Goal: Navigation & Orientation: Find specific page/section

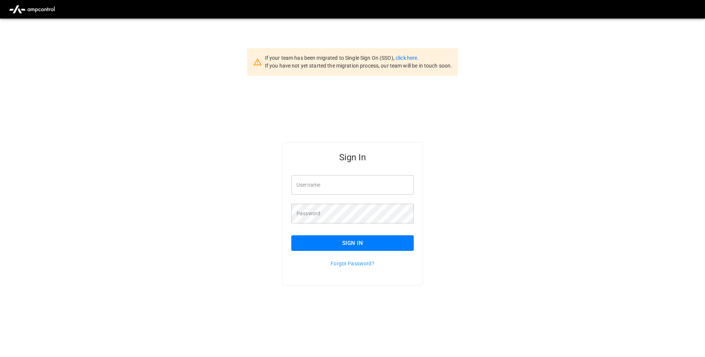
type input "**********"
click at [359, 242] on button "Sign In" at bounding box center [352, 243] width 122 height 16
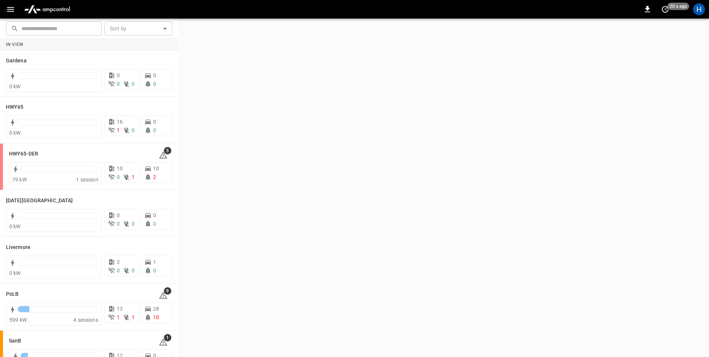
click at [11, 11] on icon "button" at bounding box center [10, 9] width 7 height 5
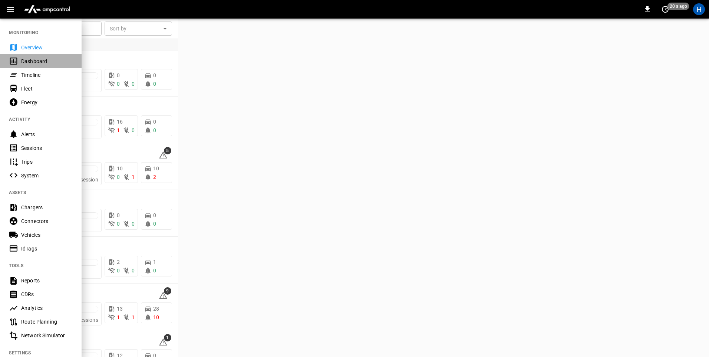
click at [27, 63] on div "Dashboard" at bounding box center [47, 60] width 52 height 7
